Goal: Information Seeking & Learning: Learn about a topic

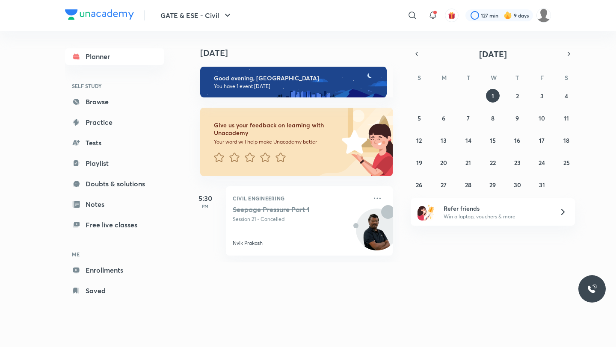
click at [347, 52] on h4 "[DATE]" at bounding box center [300, 53] width 201 height 10
click at [487, 15] on div at bounding box center [499, 15] width 68 height 12
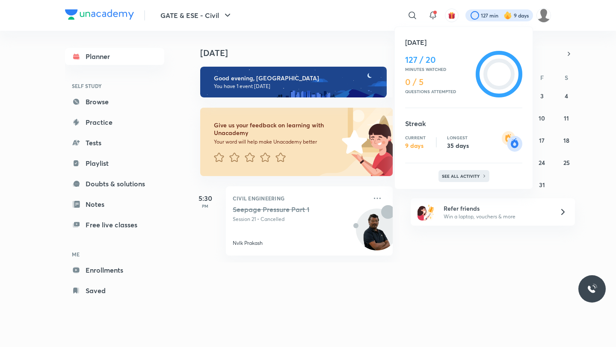
click at [461, 178] on p "See all activity" at bounding box center [462, 176] width 40 height 5
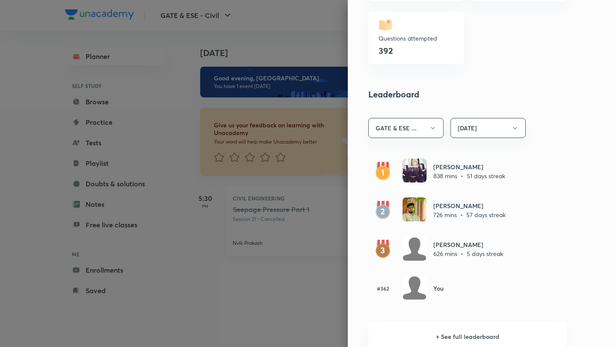
scroll to position [407, 0]
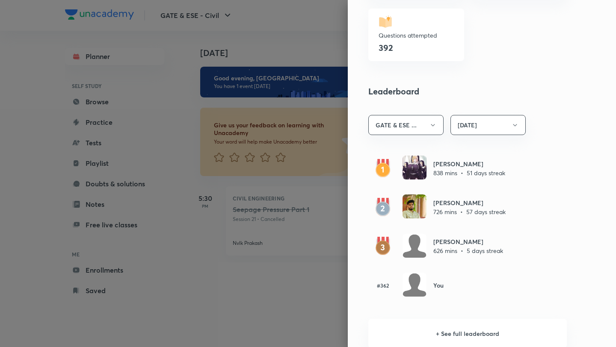
click at [307, 287] on div at bounding box center [308, 173] width 616 height 347
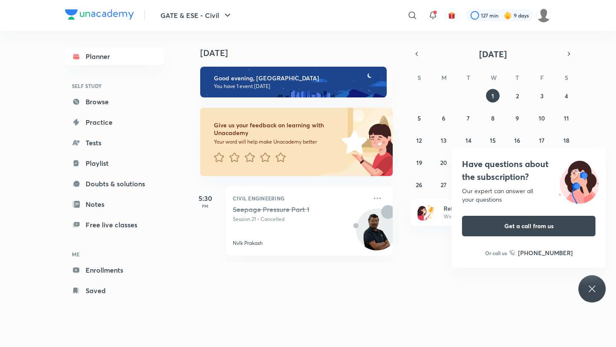
click at [513, 287] on icon at bounding box center [592, 289] width 10 height 10
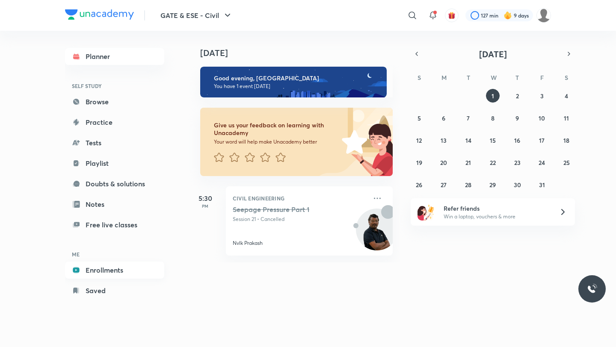
click at [104, 269] on link "Enrollments" at bounding box center [114, 270] width 99 height 17
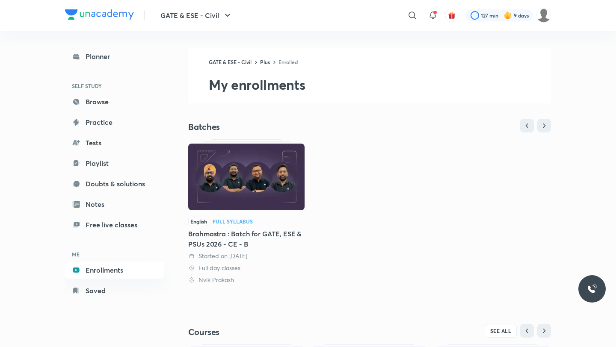
scroll to position [146, 0]
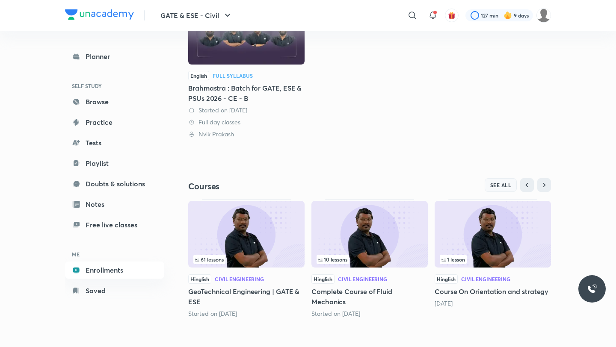
click at [498, 188] on span "SEE ALL" at bounding box center [500, 185] width 21 height 6
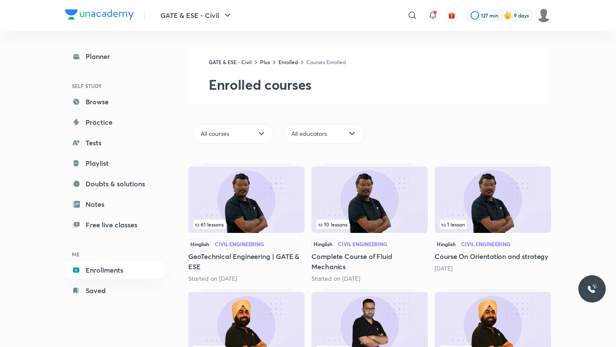
scroll to position [213, 0]
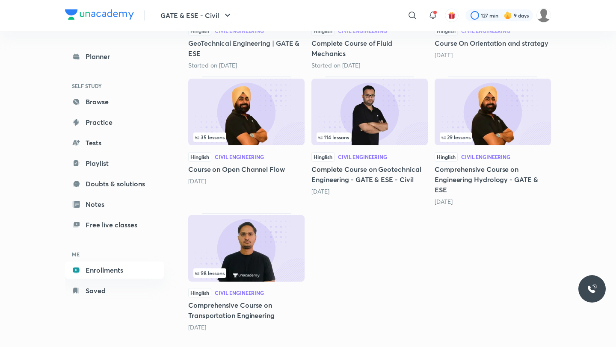
click at [243, 245] on img at bounding box center [246, 248] width 116 height 67
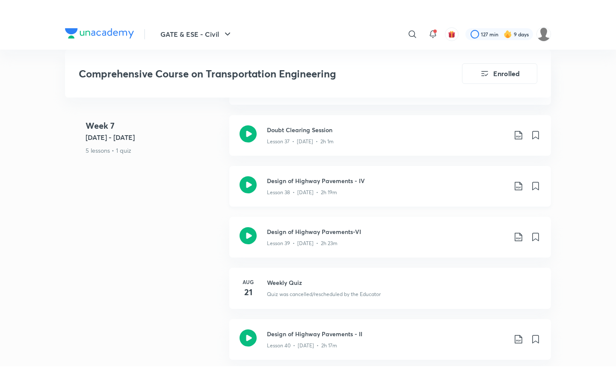
scroll to position [2934, 0]
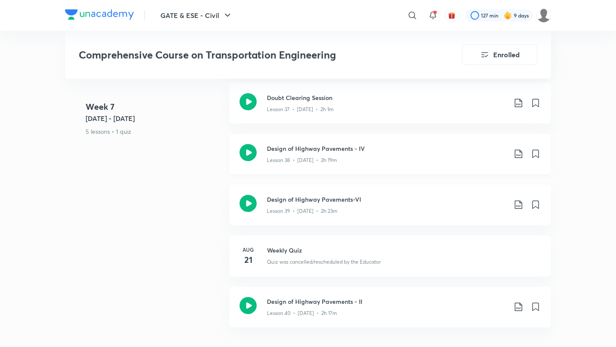
click at [297, 144] on h3 "Design of Highway Pavements - IV" at bounding box center [386, 148] width 239 height 9
